Goal: Navigation & Orientation: Find specific page/section

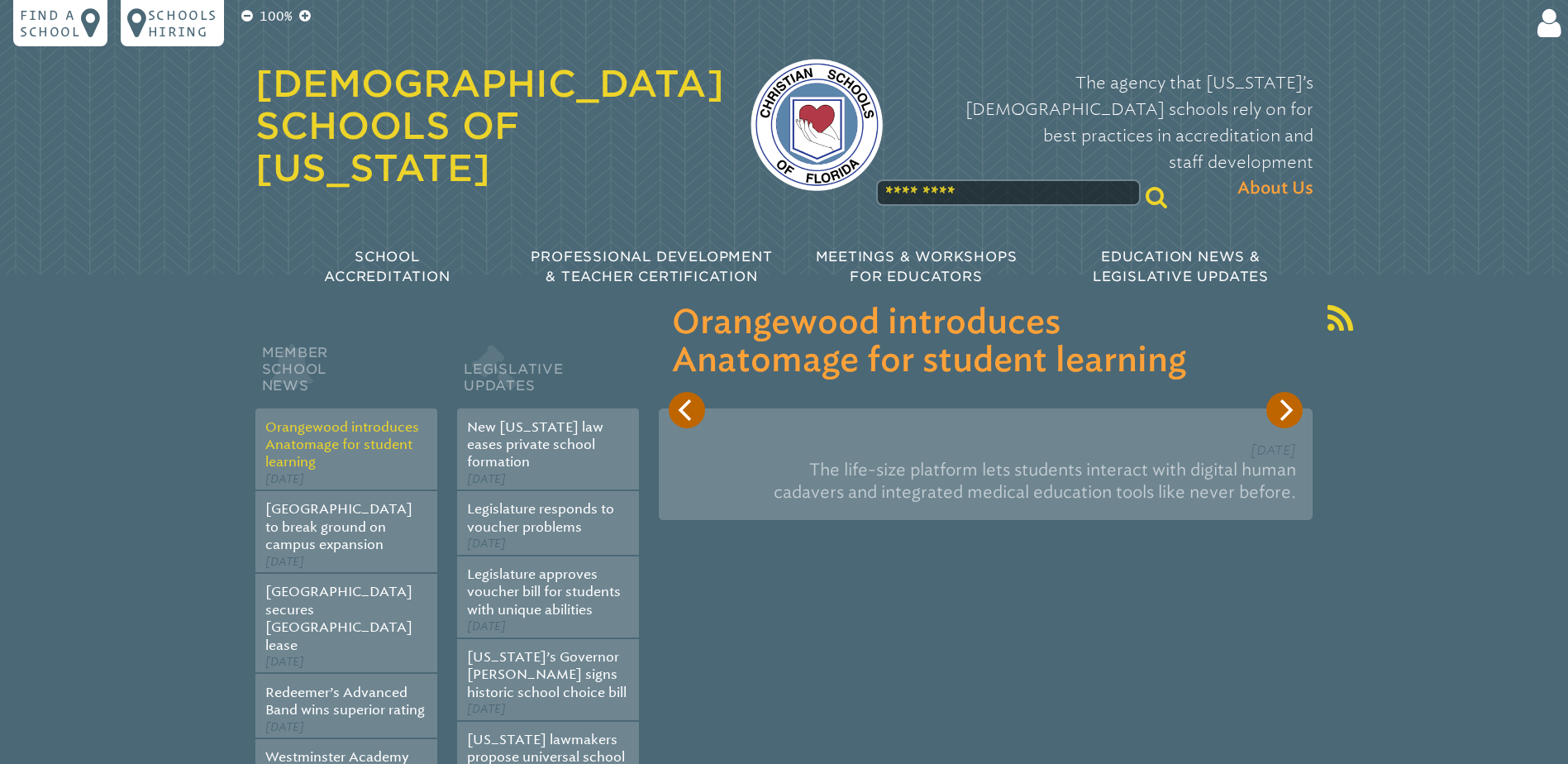
click at [342, 449] on link "Orangewood introduces Anatomage for student learning" at bounding box center [343, 445] width 154 height 51
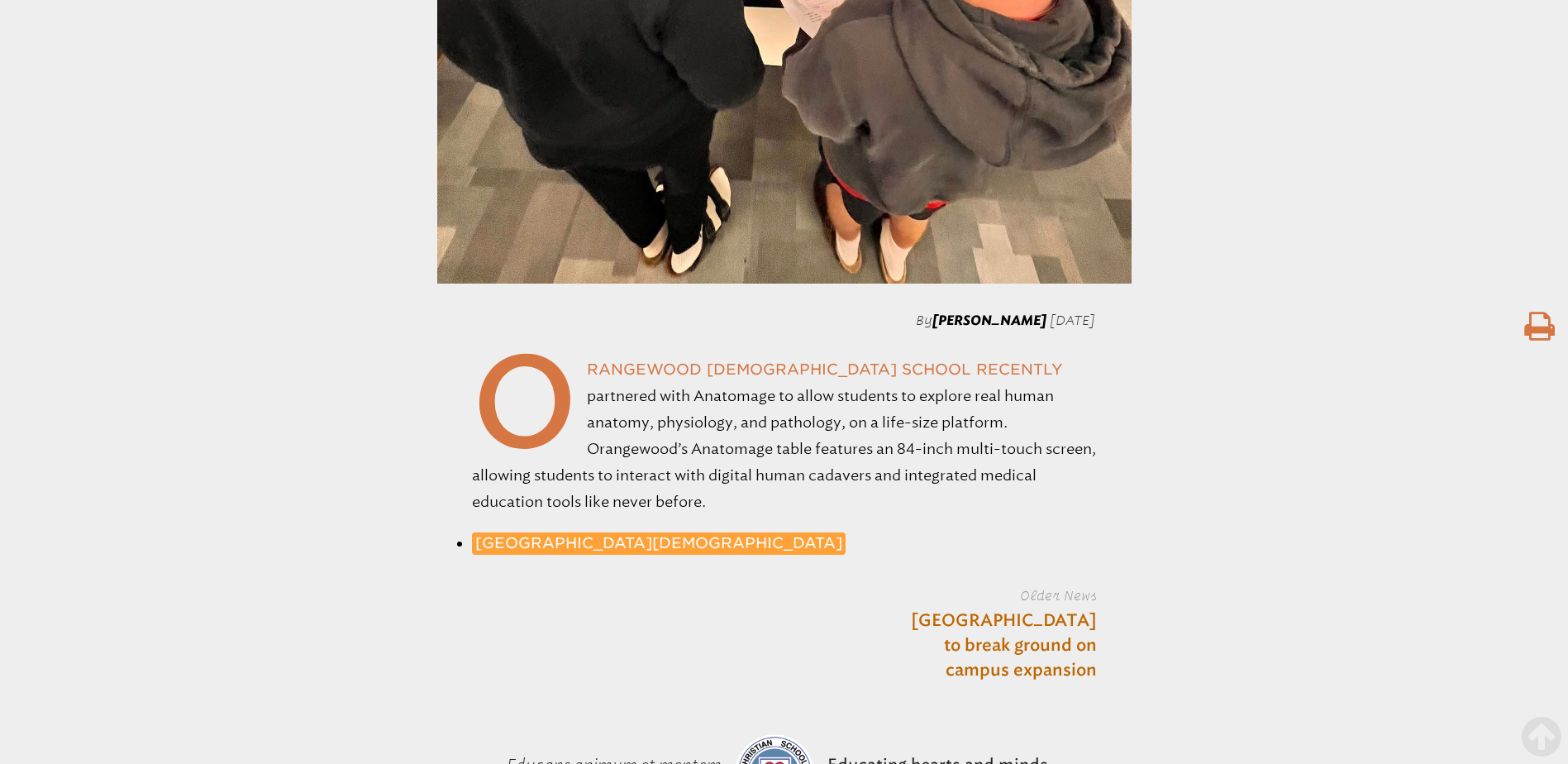
scroll to position [1323, 0]
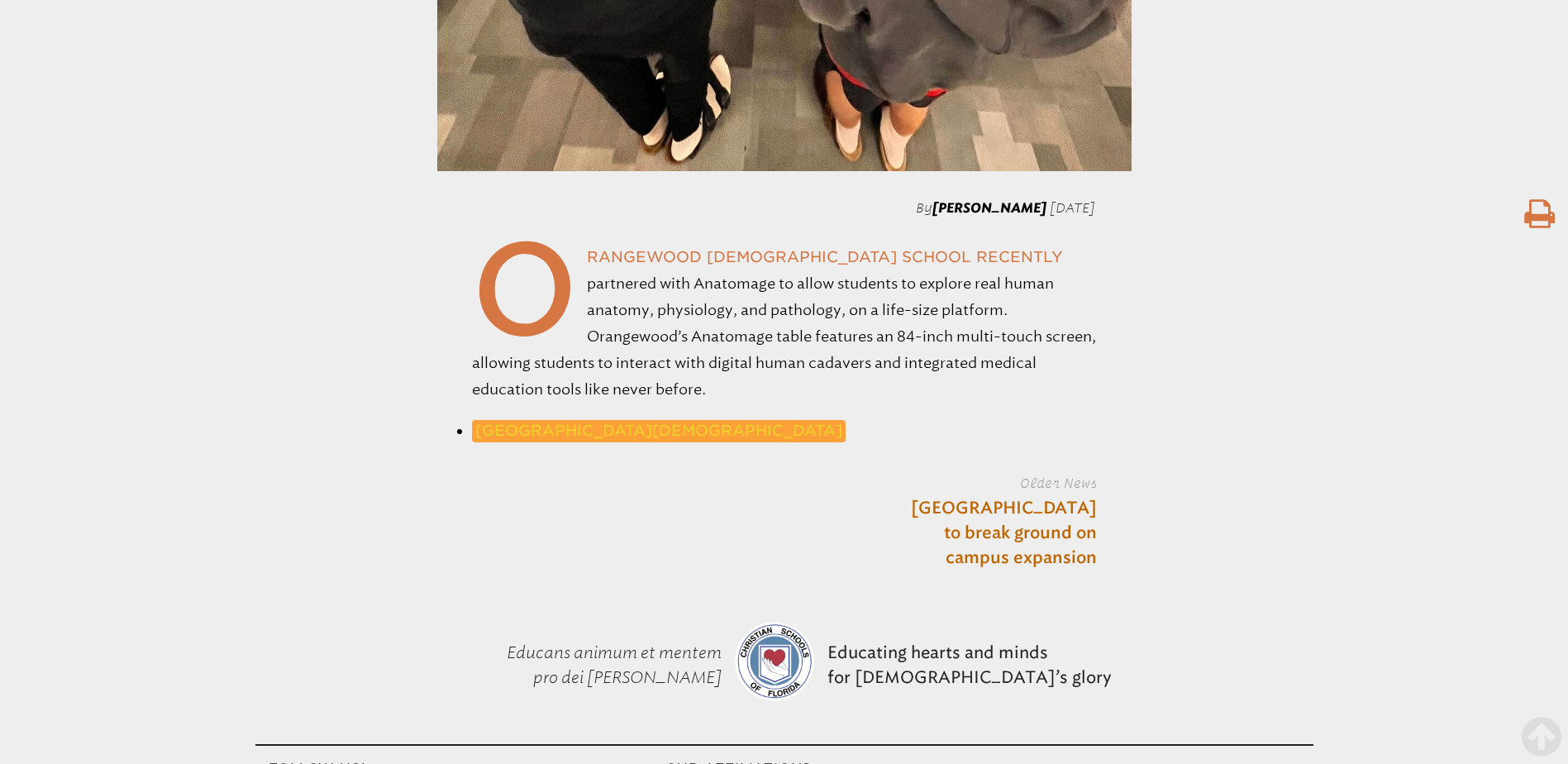
click at [526, 434] on link "[GEOGRAPHIC_DATA][DEMOGRAPHIC_DATA]" at bounding box center [659, 431] width 374 height 22
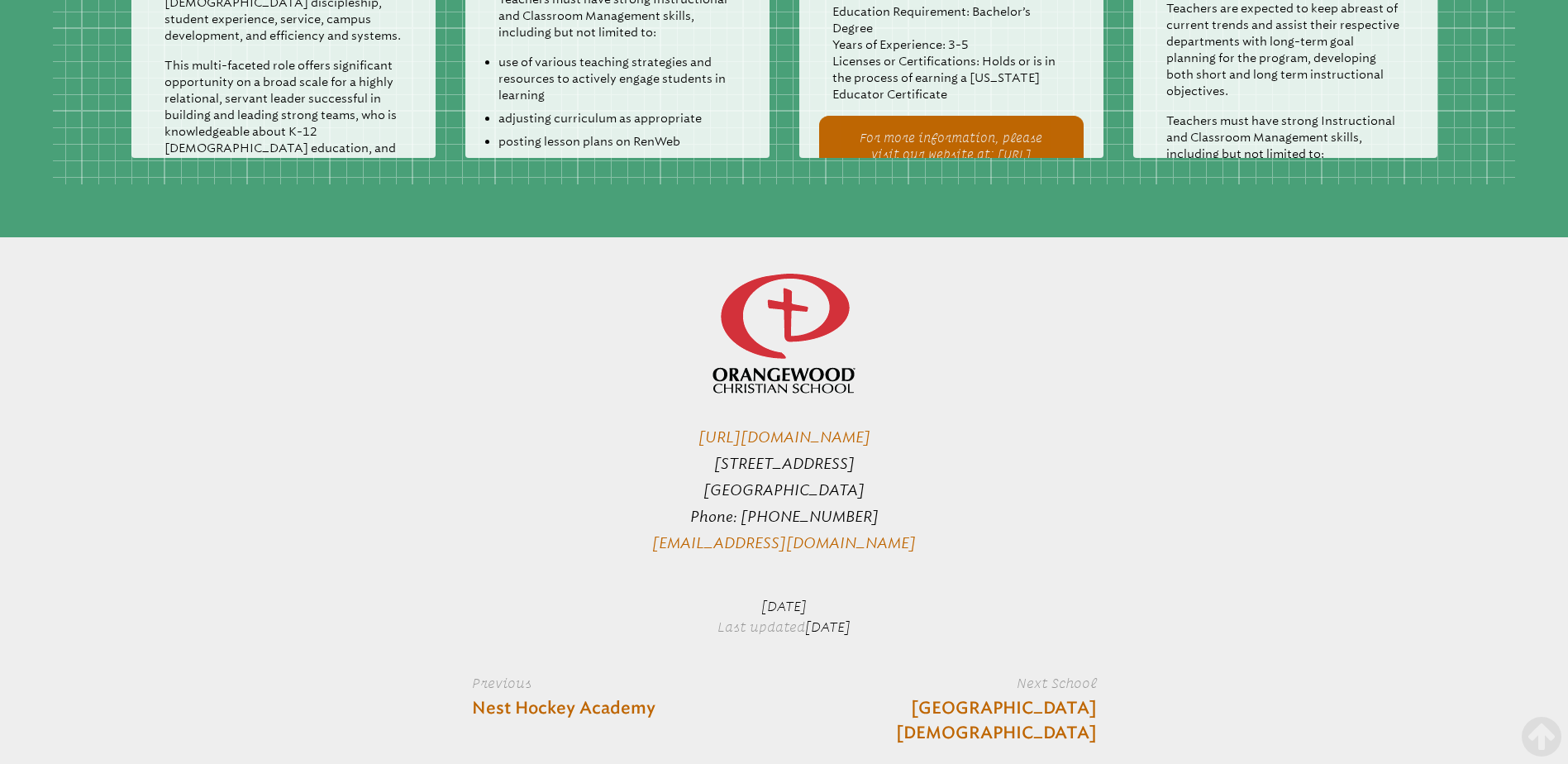
scroll to position [3803, 0]
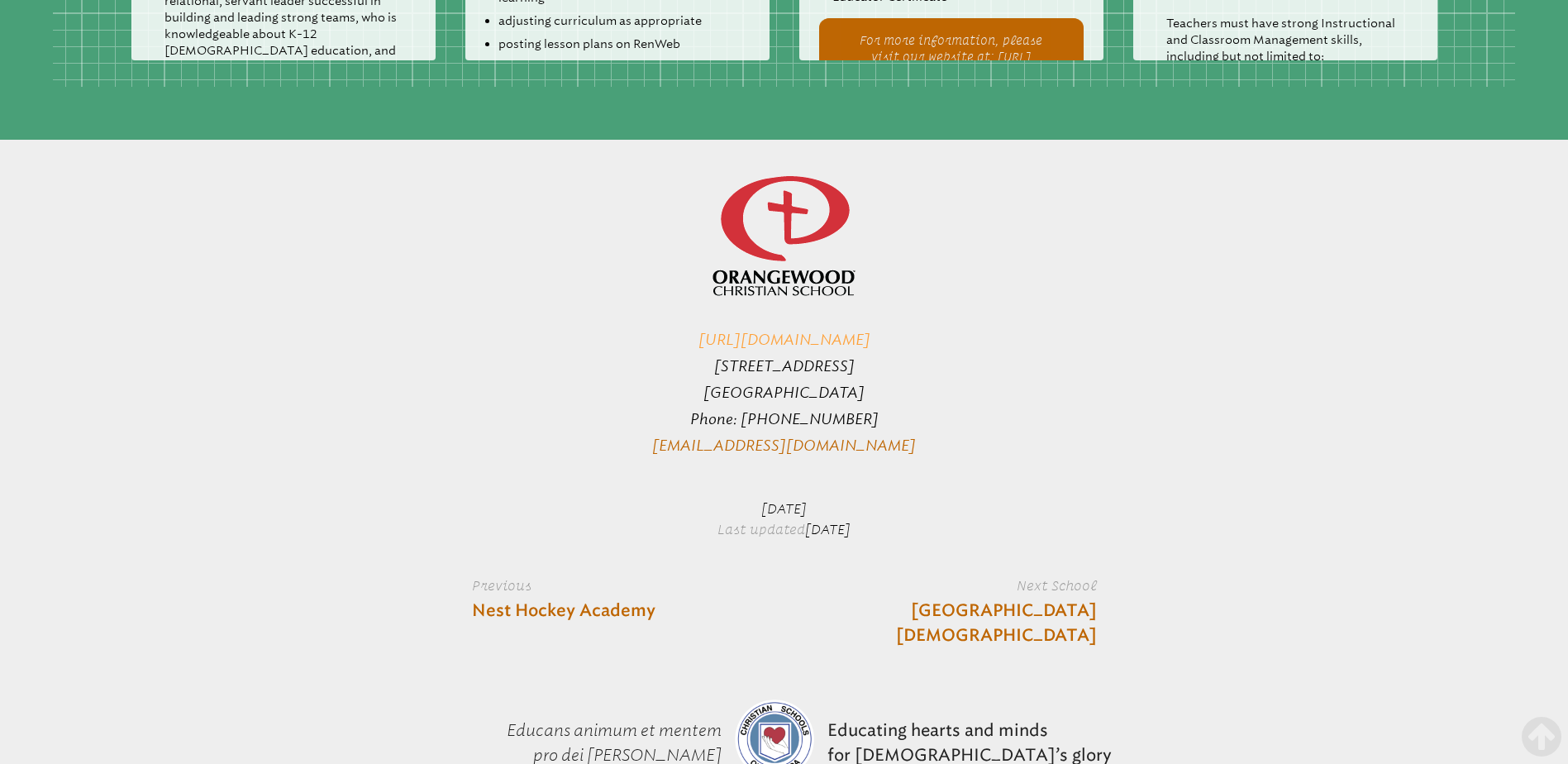
click at [811, 330] on link "[URL][DOMAIN_NAME]" at bounding box center [784, 340] width 172 height 19
